Goal: Find specific page/section: Find specific page/section

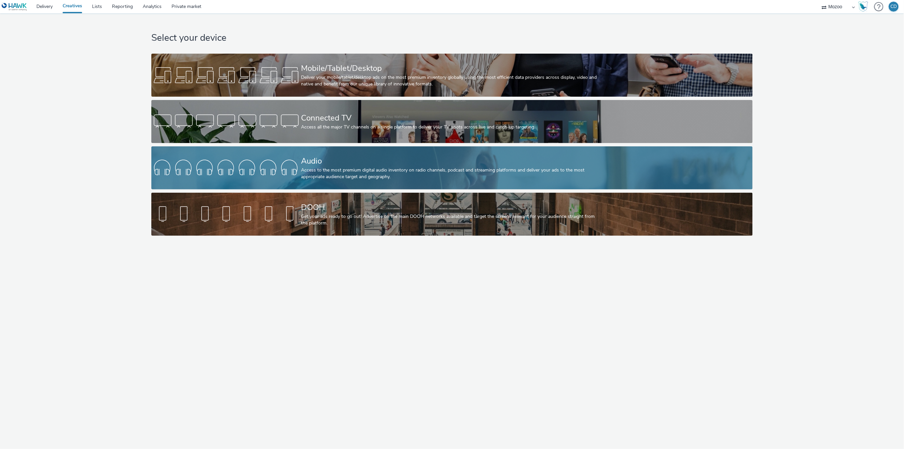
click at [327, 156] on div "Audio" at bounding box center [450, 161] width 299 height 12
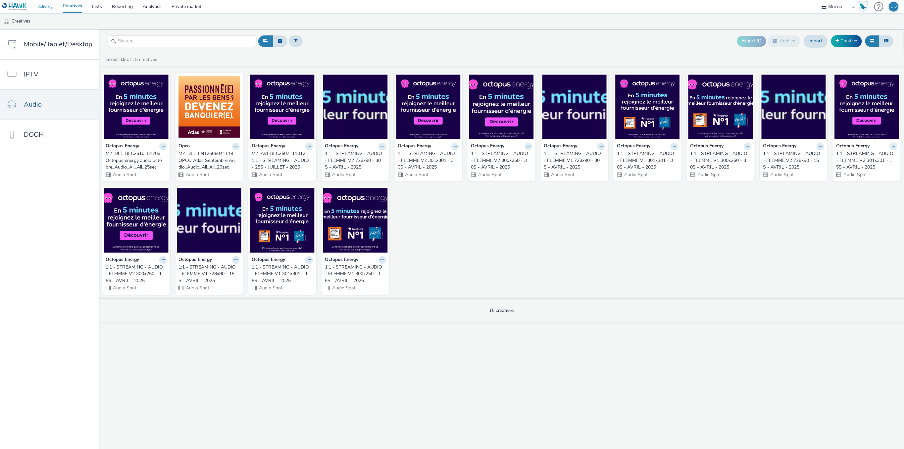
click at [49, 8] on link "Delivery" at bounding box center [44, 6] width 26 height 13
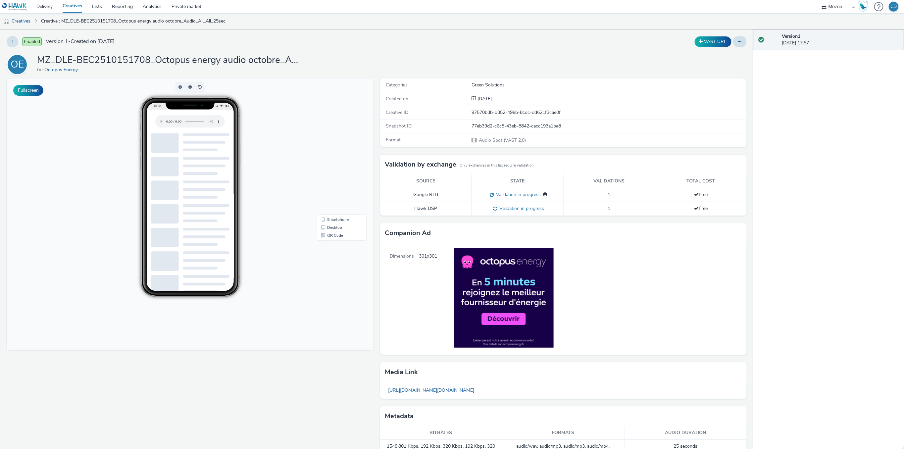
click at [142, 61] on h1 "MZ_DLE-BEC2510151708_Octopus energy audio octobre_Audio_All_All_25sec" at bounding box center [169, 60] width 265 height 13
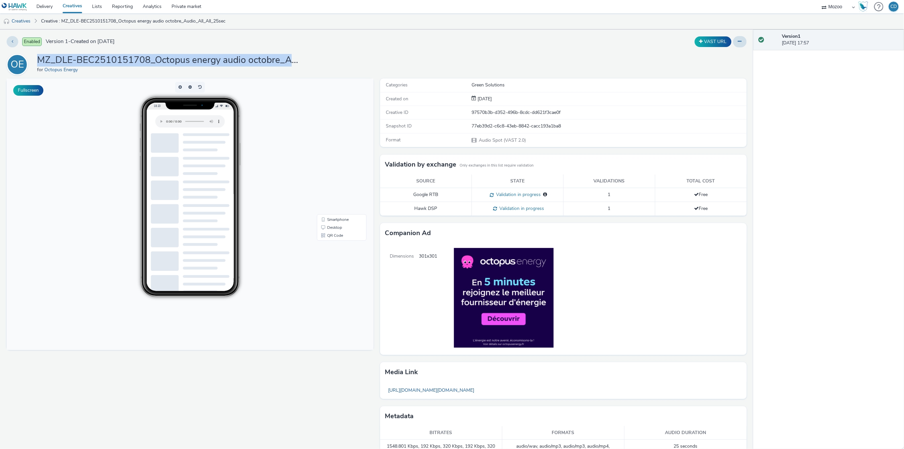
click at [142, 61] on h1 "MZ_DLE-BEC2510151708_Octopus energy audio octobre_Audio_All_All_25sec" at bounding box center [169, 60] width 265 height 13
copy h1 "MZ_DLE-BEC2510151708_Octopus energy audio octobre_Audio_All_All_25sec"
click at [505, 53] on div "Enabled Version 1 - Created on 15 October 2025 VAST URL OE MZ_DLE-BEC2510151708…" at bounding box center [376, 238] width 753 height 419
